Goal: Task Accomplishment & Management: Use online tool/utility

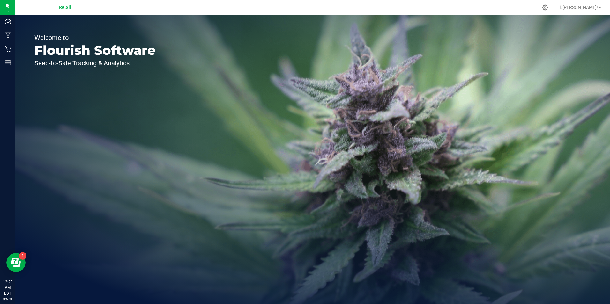
click at [21, 52] on div "Welcome to Flourish Software Seed-to-Sale Tracking & Analytics" at bounding box center [95, 159] width 160 height 289
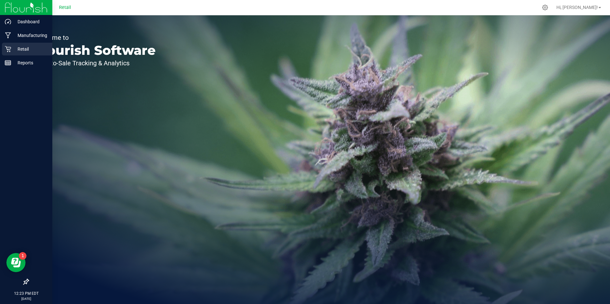
click at [8, 51] on icon at bounding box center [8, 49] width 6 height 6
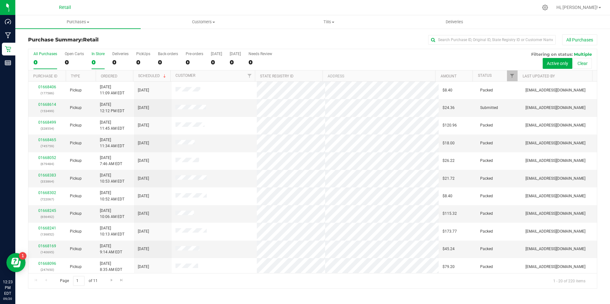
click at [97, 59] on div "0" at bounding box center [98, 62] width 13 height 7
click at [0, 0] on input "In Store 0" at bounding box center [0, 0] width 0 height 0
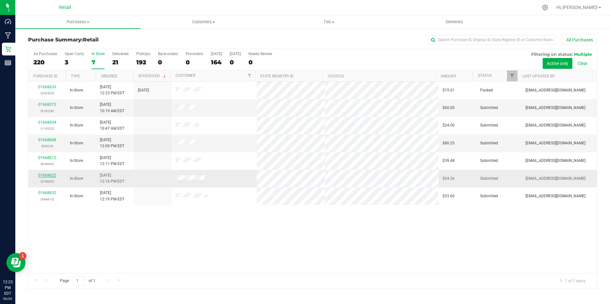
click at [54, 176] on link "01668622" at bounding box center [47, 175] width 18 height 4
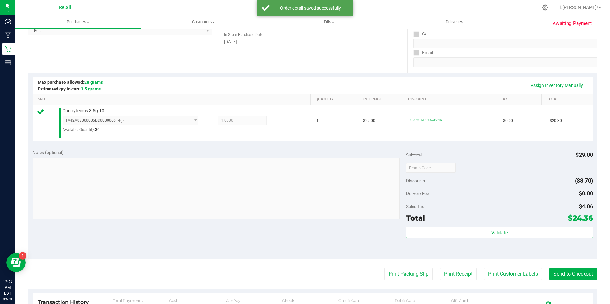
scroll to position [101, 0]
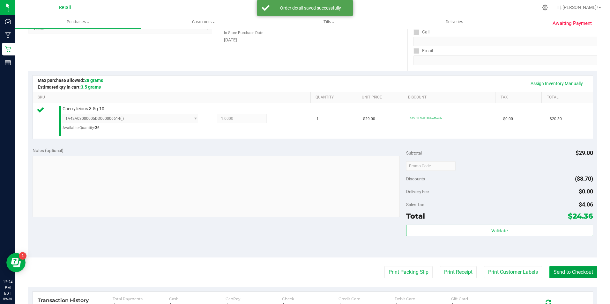
click at [577, 269] on button "Send to Checkout" at bounding box center [573, 272] width 48 height 12
